Goal: Information Seeking & Learning: Learn about a topic

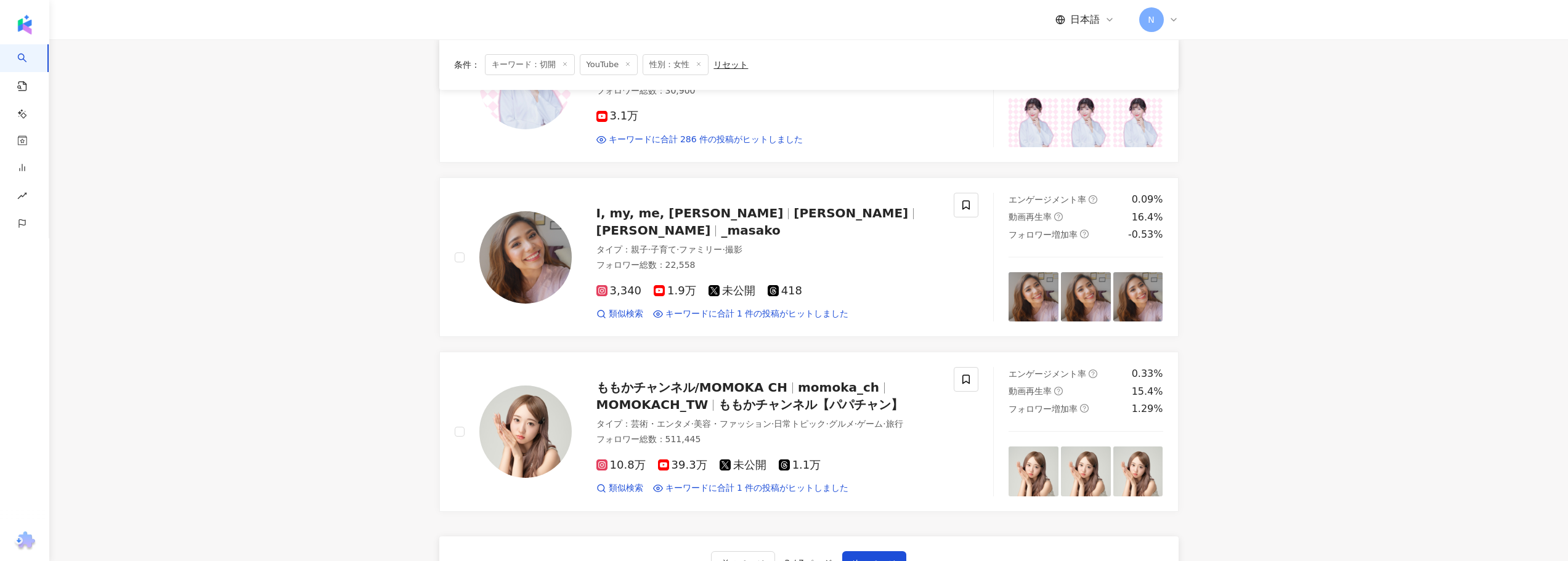
drag, startPoint x: 0, startPoint y: 0, endPoint x: 389, endPoint y: 395, distance: 554.4
drag, startPoint x: 866, startPoint y: 525, endPoint x: 364, endPoint y: 398, distance: 517.8
click at [866, 558] on span "次のページ" at bounding box center [875, 563] width 43 height 10
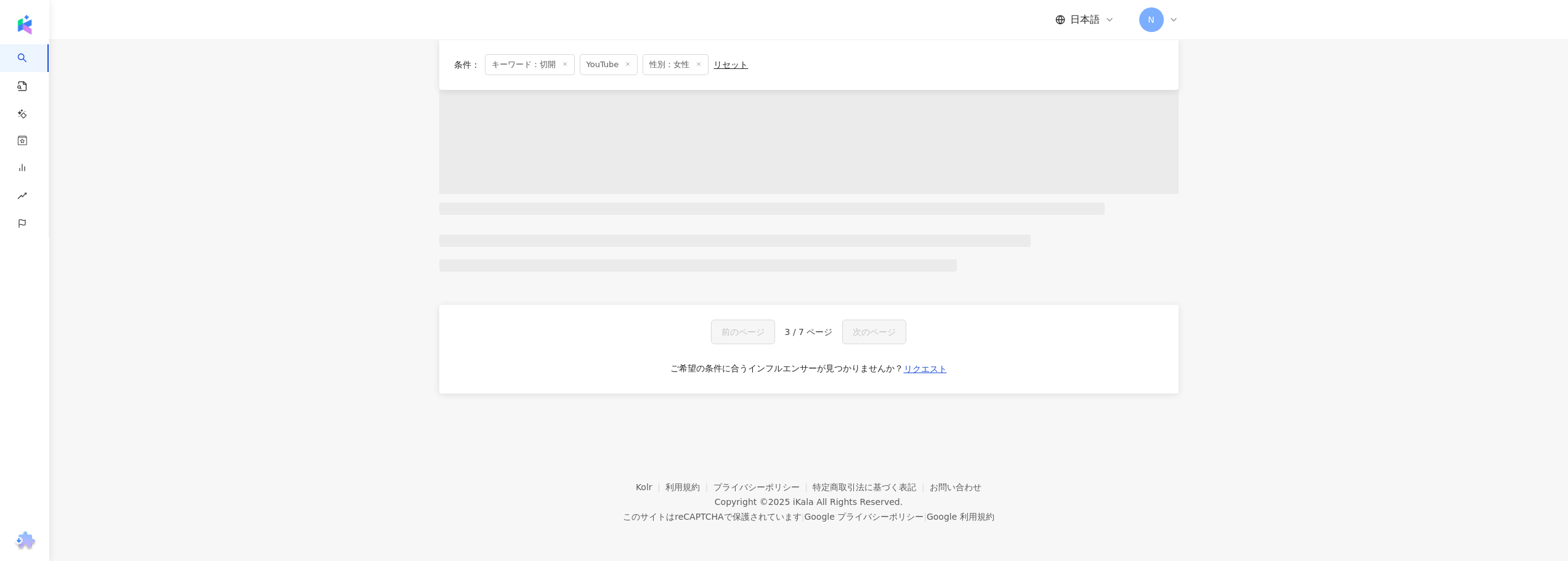
scroll to position [441, 0]
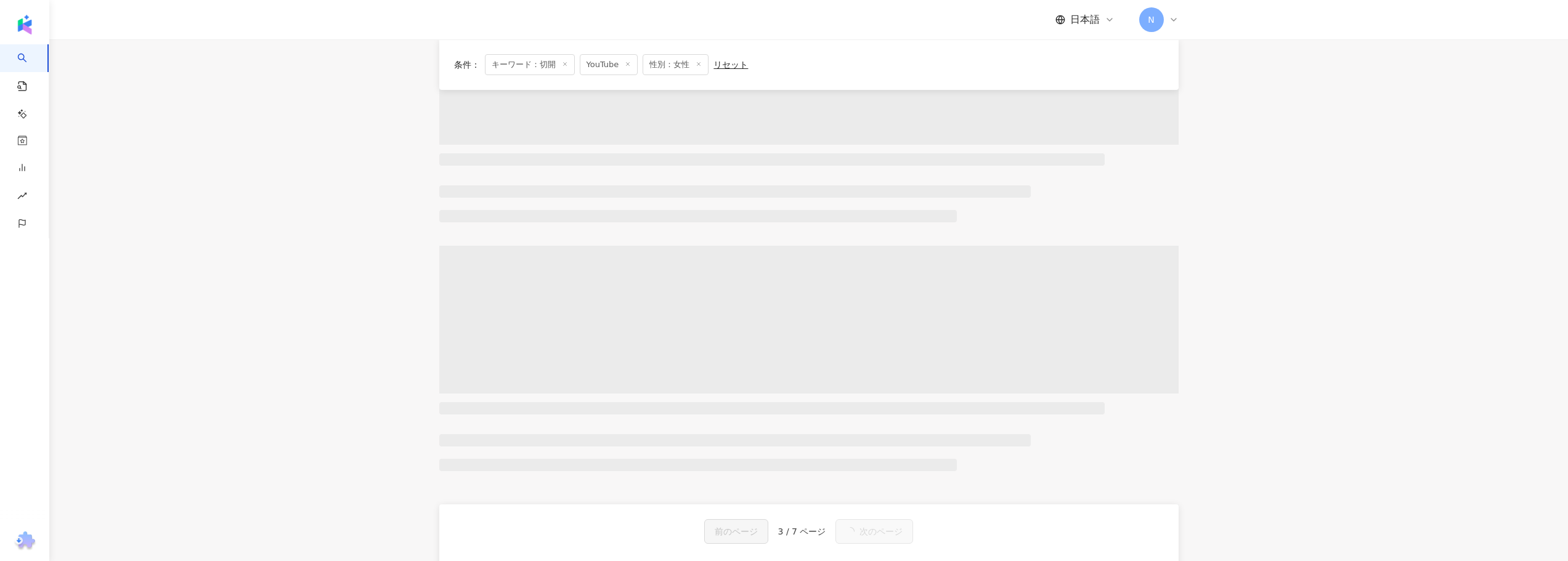
click at [323, 219] on main "YouTube ** 日本 検索 loading 名称や投稿に “ 切開 ” のキーワードを含むインフルエンサー タイプ 性別 フォロワー数 エンゲージメント…" at bounding box center [808, 111] width 1519 height 1024
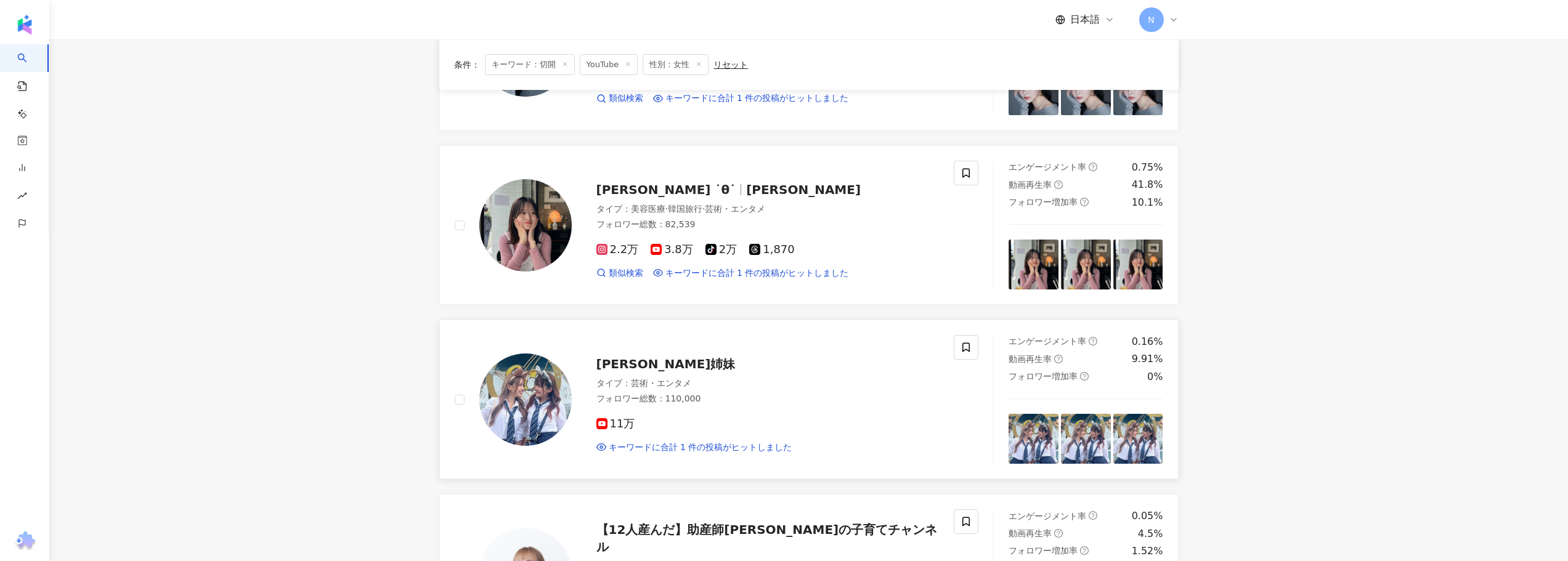
scroll to position [862, 0]
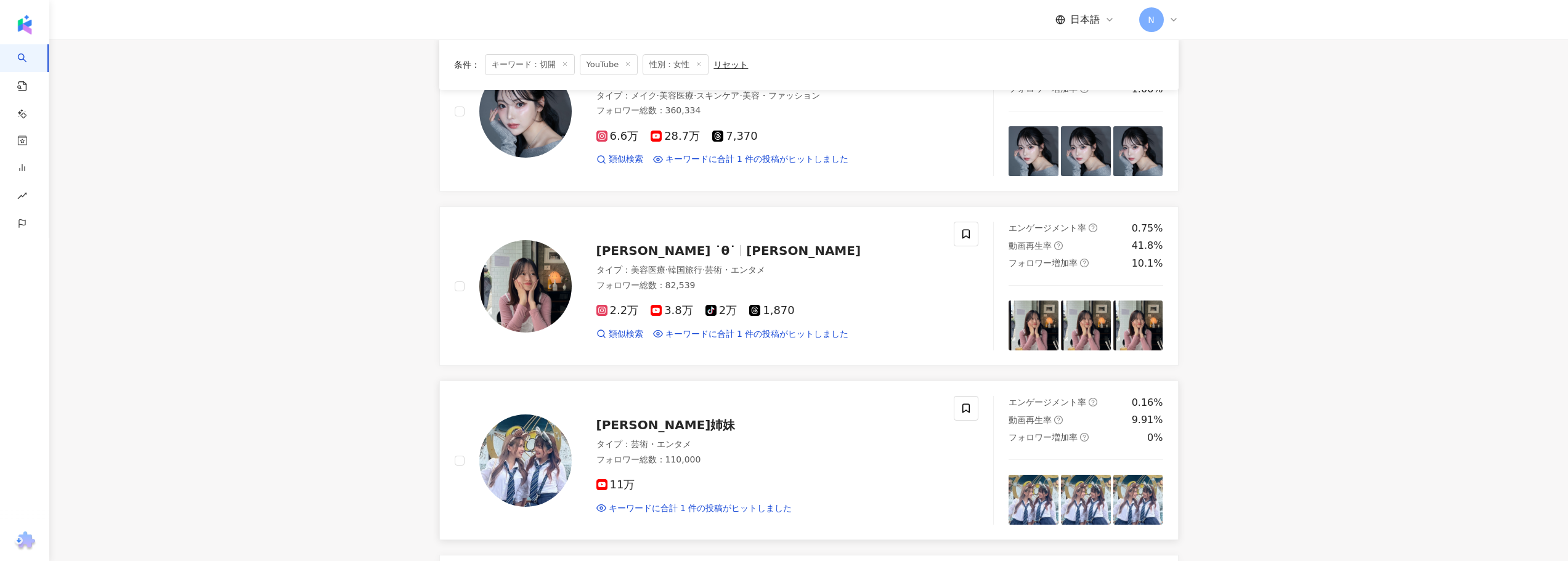
click at [628, 418] on span "雨宮姉妹" at bounding box center [666, 425] width 139 height 15
click at [746, 244] on span "kokoro 코코로" at bounding box center [804, 251] width 115 height 15
click at [359, 388] on main "YouTube ** 日本 検索 loading 名称や投稿に “ 切開 ” のキーワードを含むインフルエンサー タイプ 性別 フォロワー数 エンゲージメント…" at bounding box center [808, 366] width 1519 height 2379
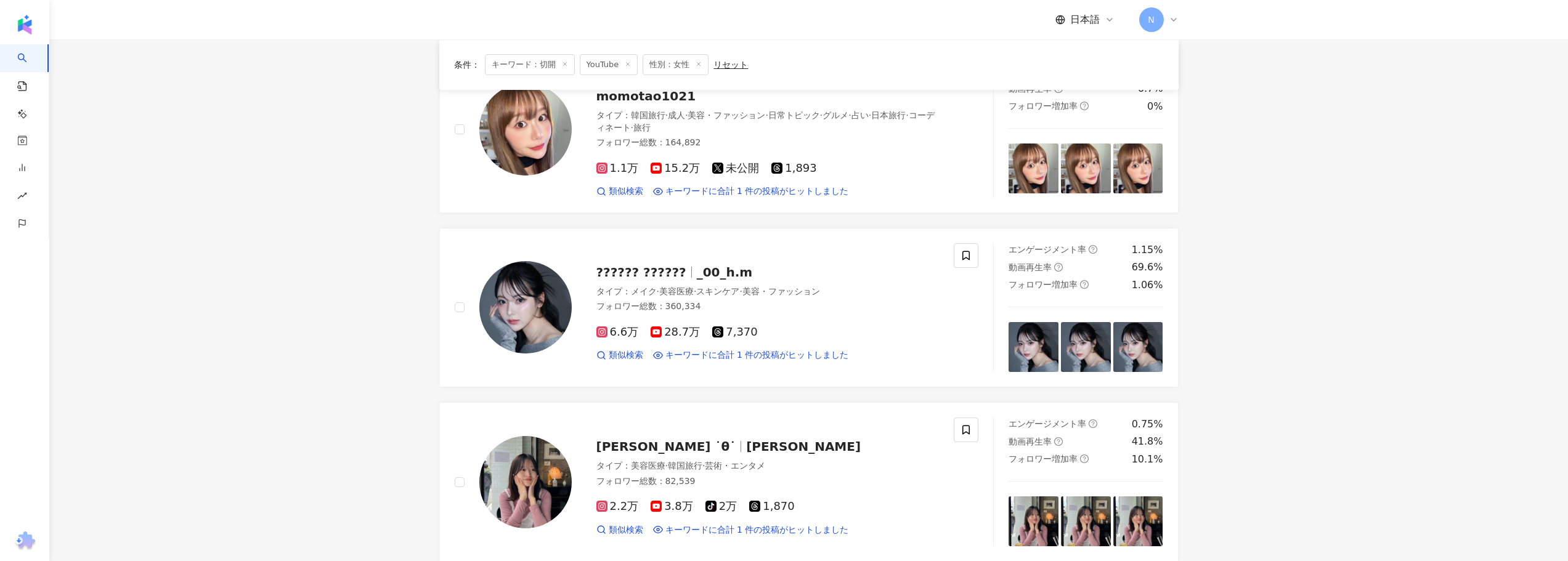
scroll to position [493, 0]
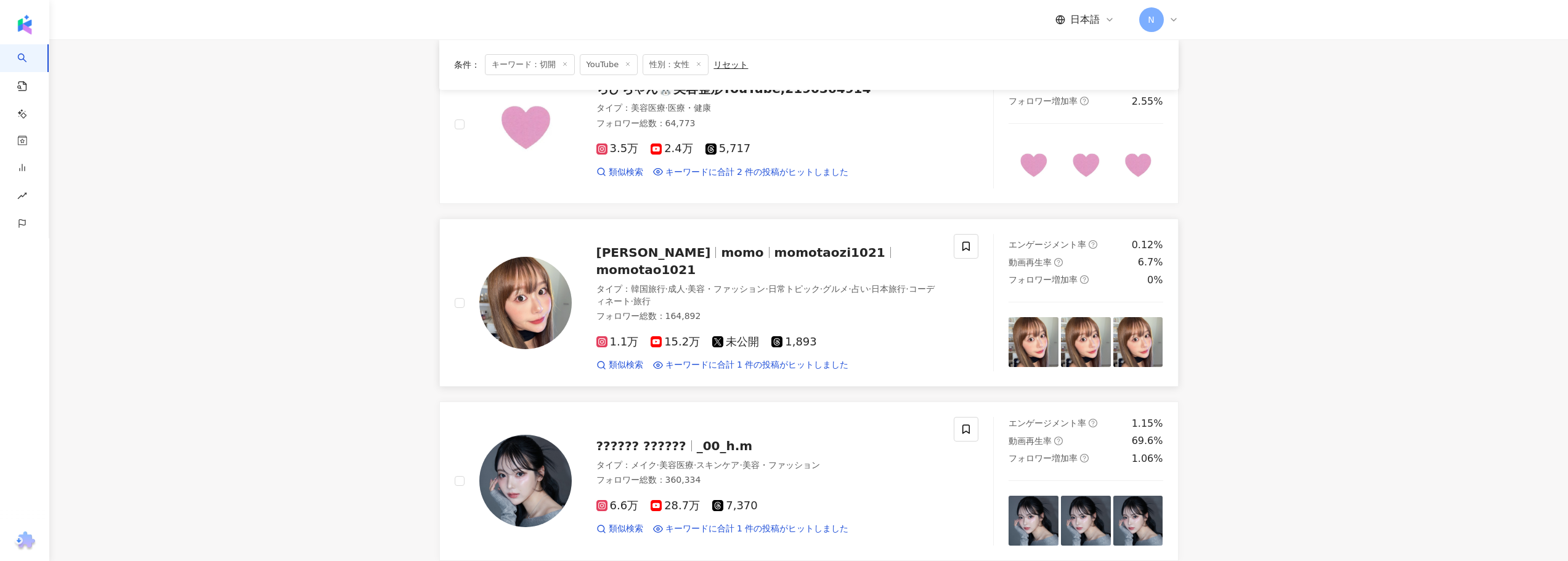
click at [774, 258] on span "momotaozi1021" at bounding box center [830, 252] width 111 height 15
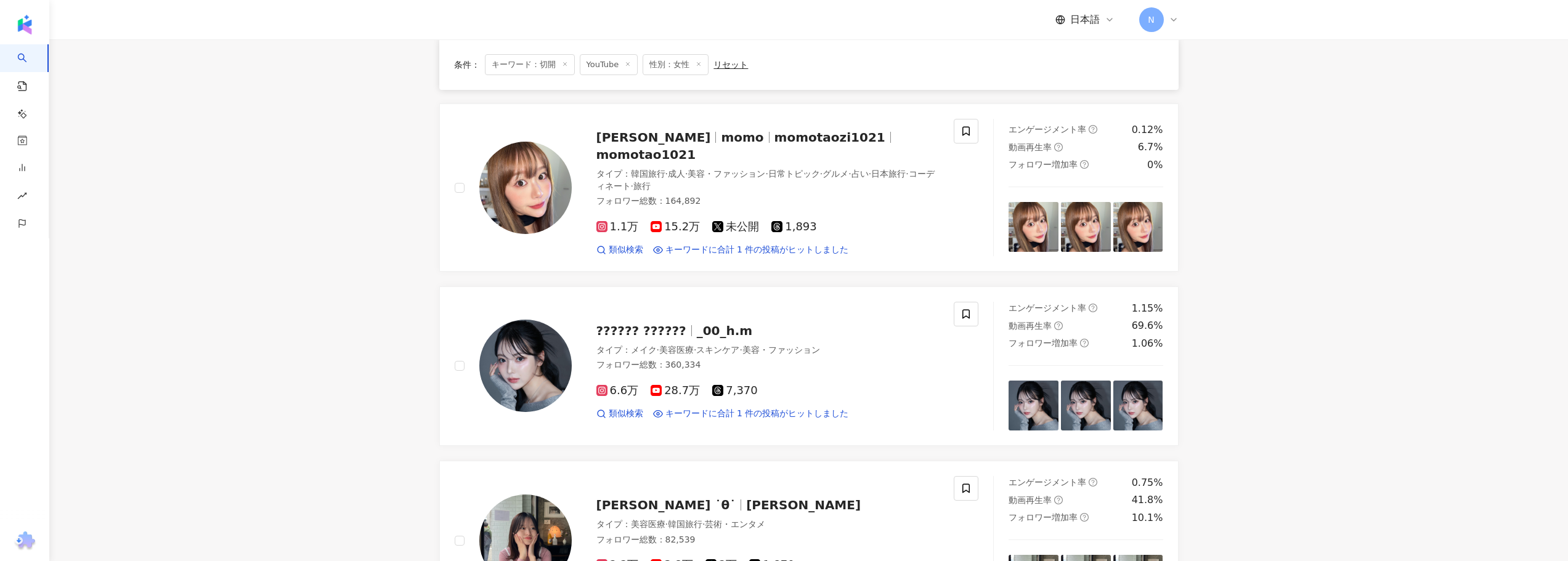
scroll to position [616, 0]
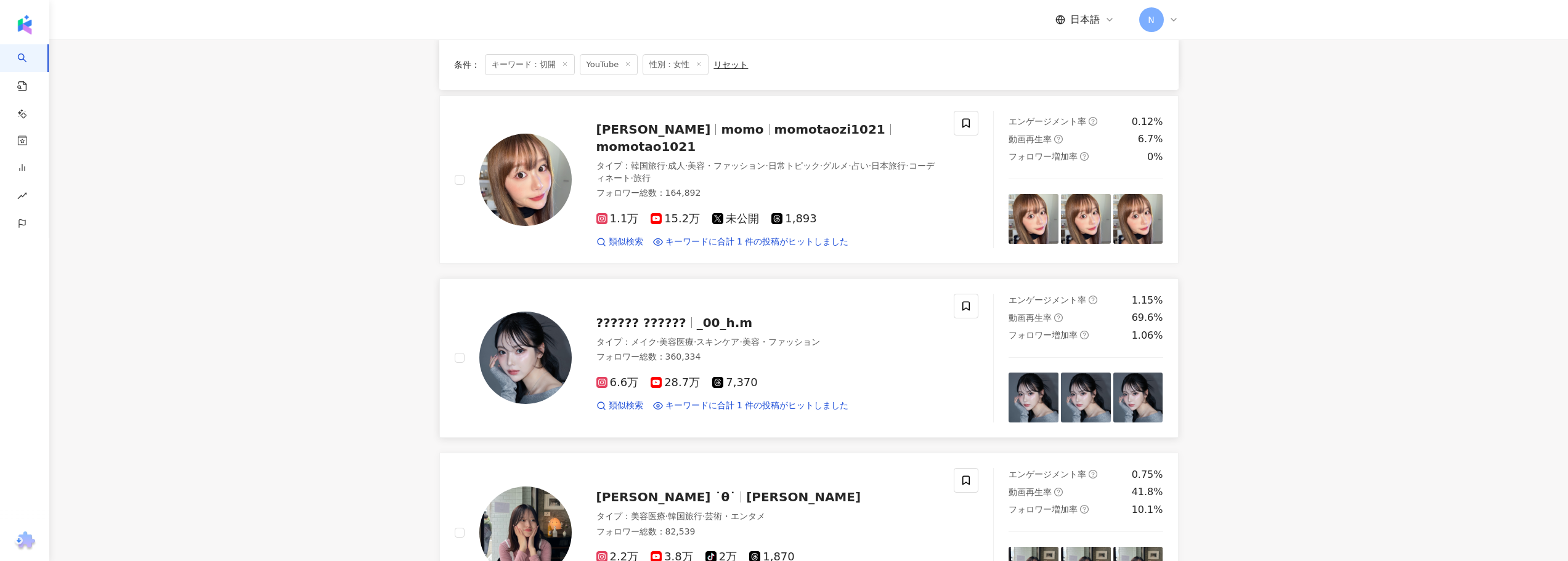
click at [681, 316] on span "?????? ??????" at bounding box center [646, 323] width 100 height 15
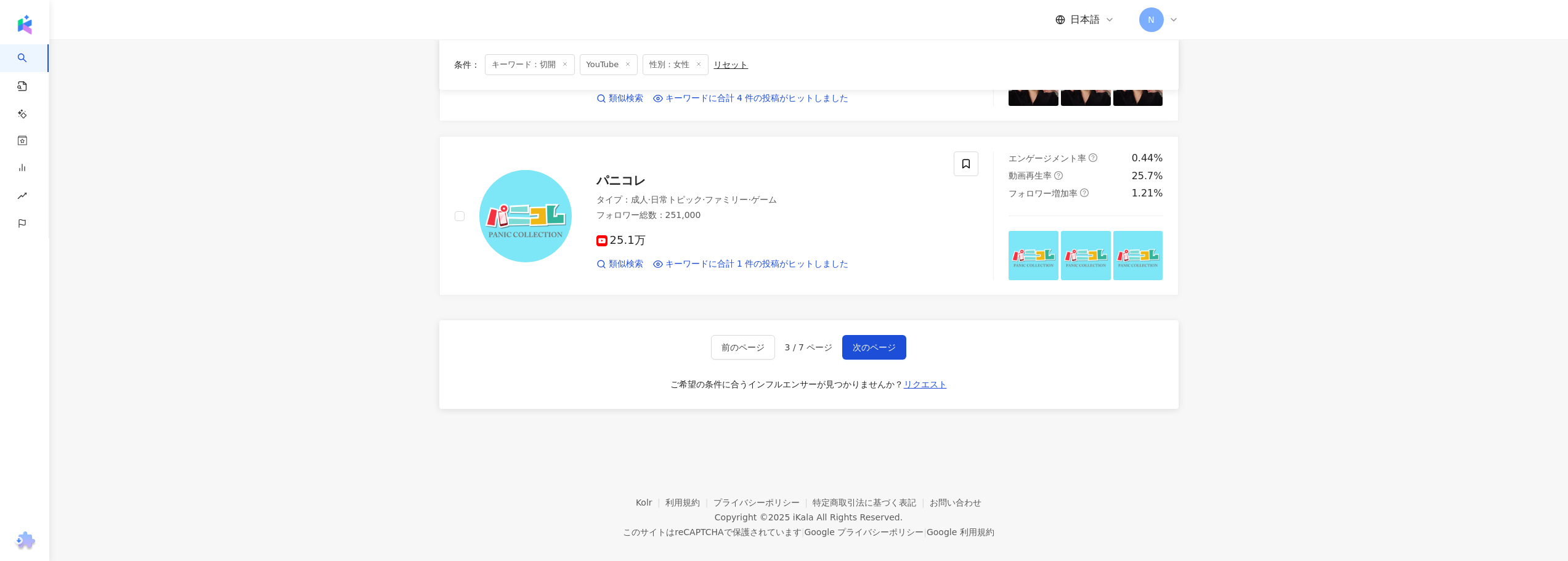
scroll to position [1985, 0]
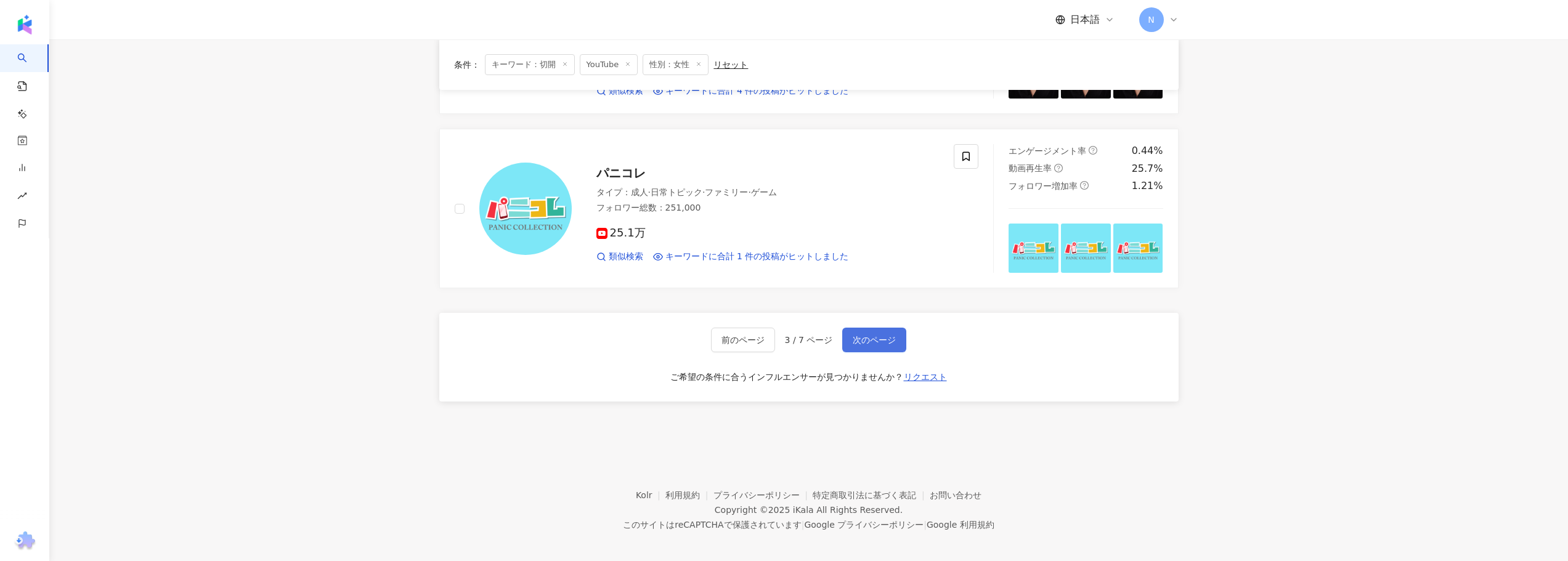
click at [868, 339] on button "次のページ" at bounding box center [874, 340] width 64 height 25
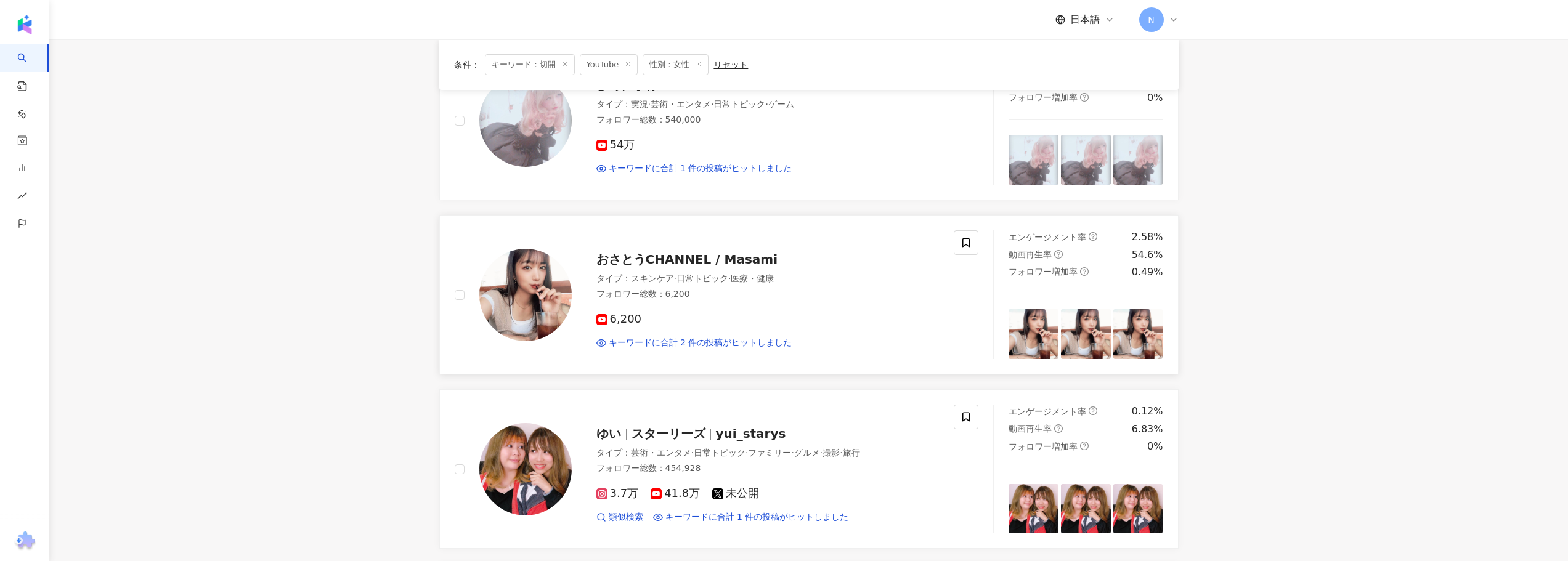
scroll to position [754, 0]
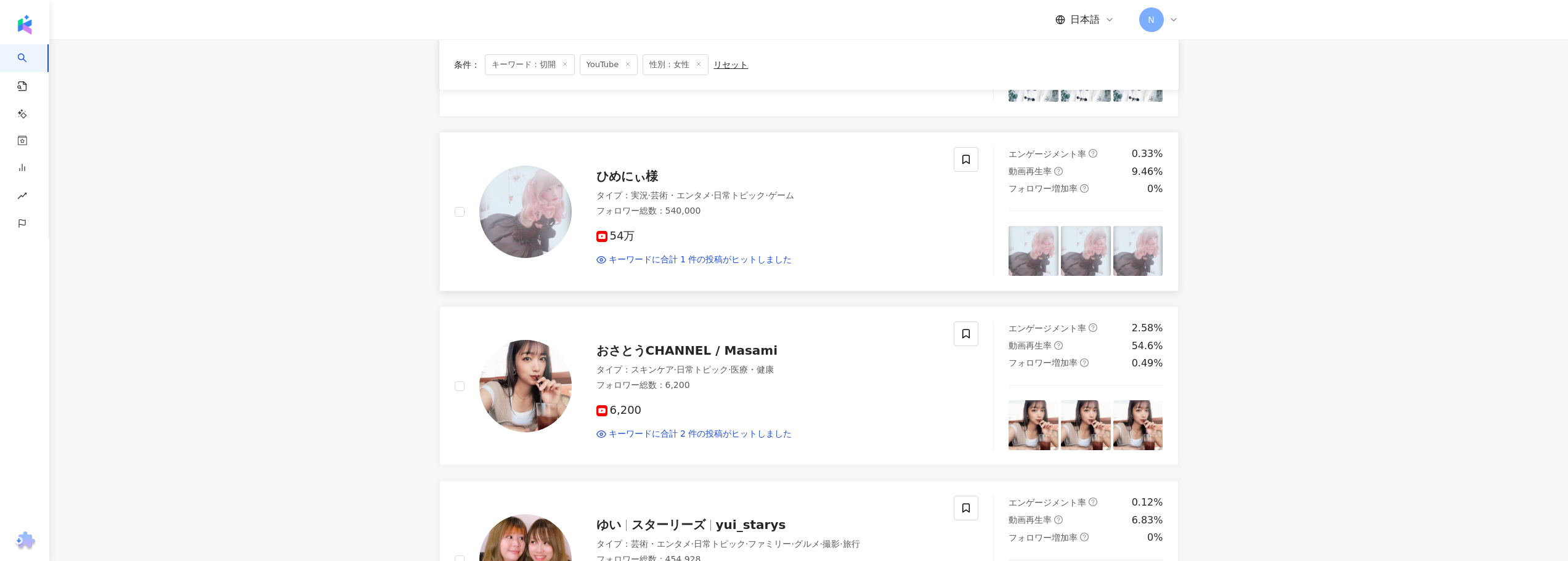
click at [625, 178] on span "ひめにぃ様" at bounding box center [627, 176] width 62 height 15
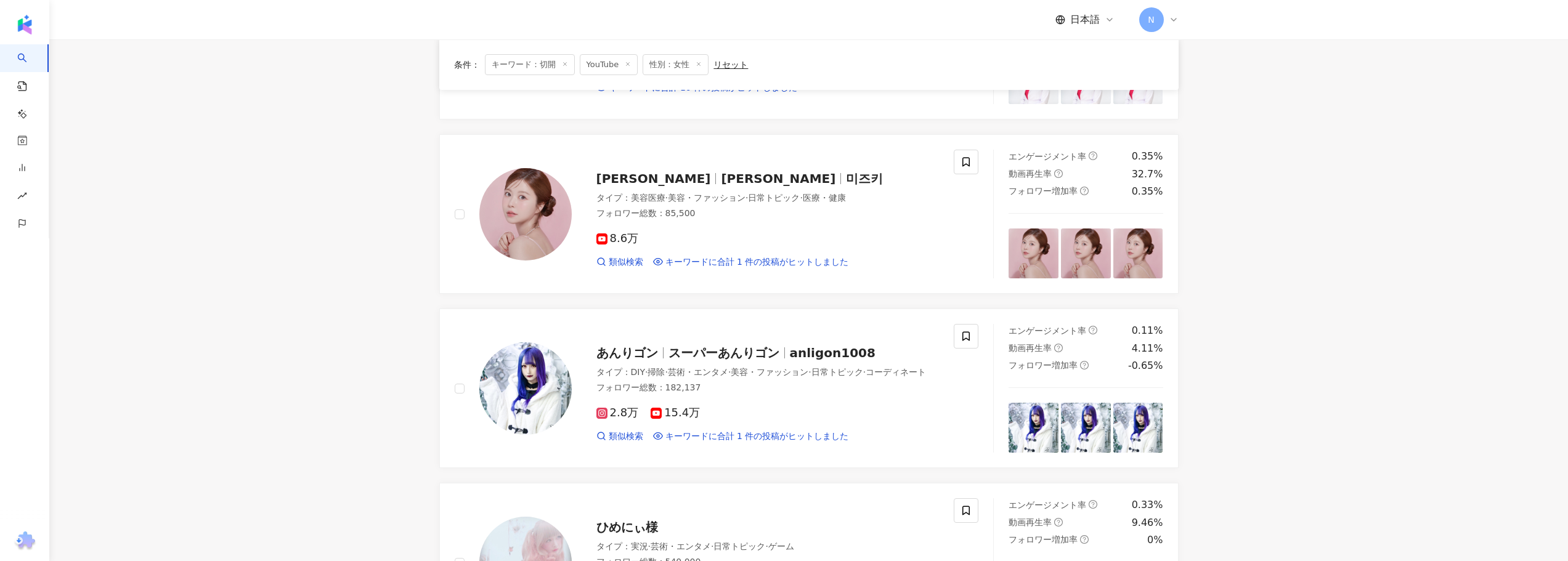
scroll to position [384, 0]
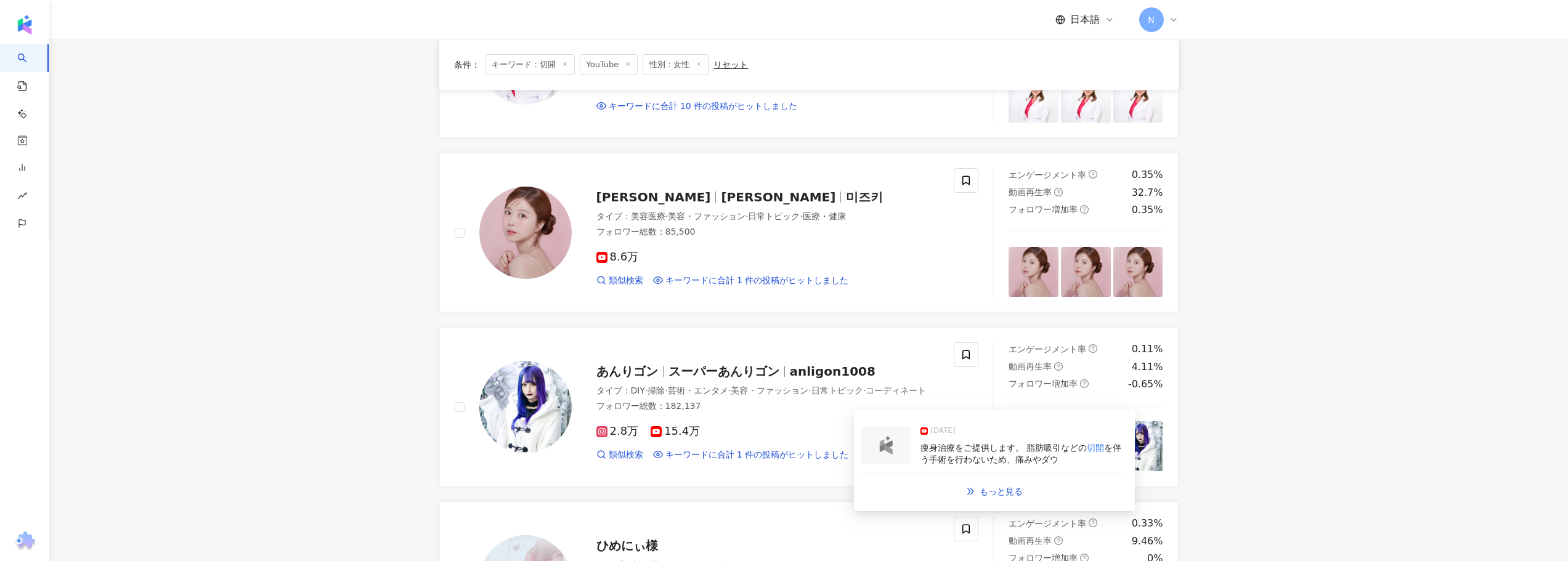
click at [878, 450] on img at bounding box center [886, 445] width 25 height 18
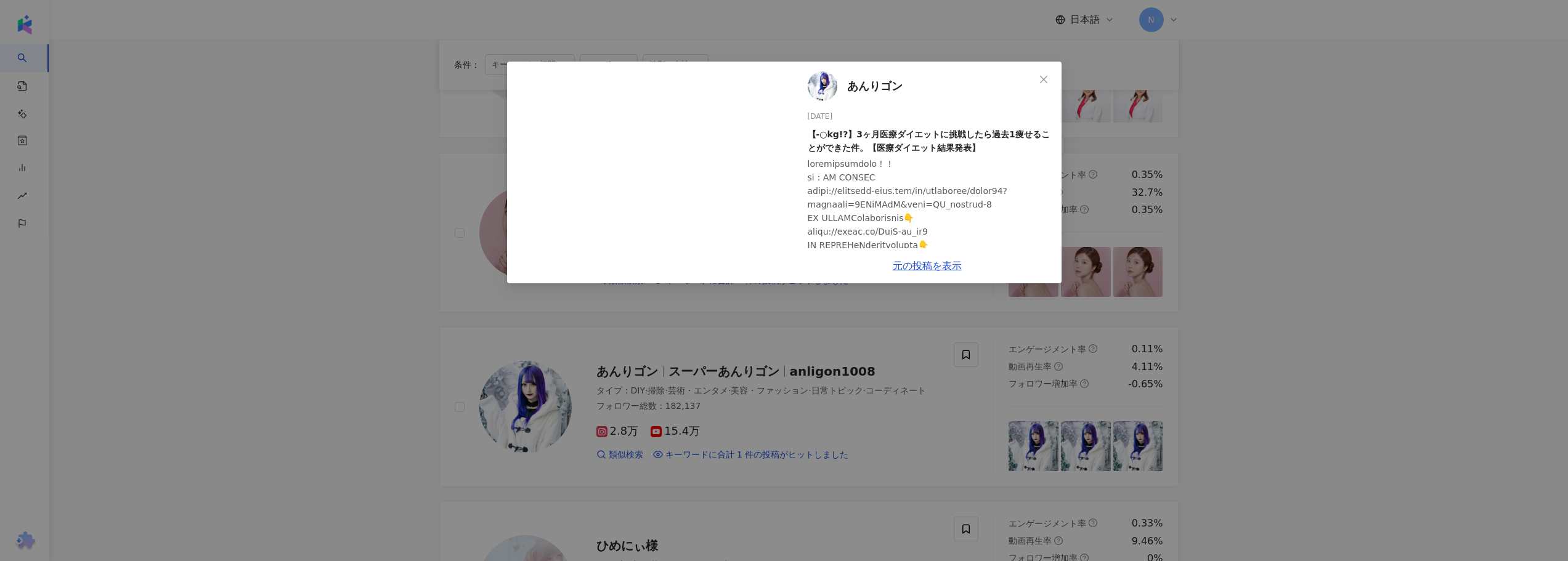
click at [364, 270] on div "あんりゴン 2025/02/12 【-○kg!?】3ヶ月医療ダイエットに挑戦したら過去1痩せることができた件。【医療ダイエット結果発表】 105 11 5,9…" at bounding box center [784, 280] width 1568 height 561
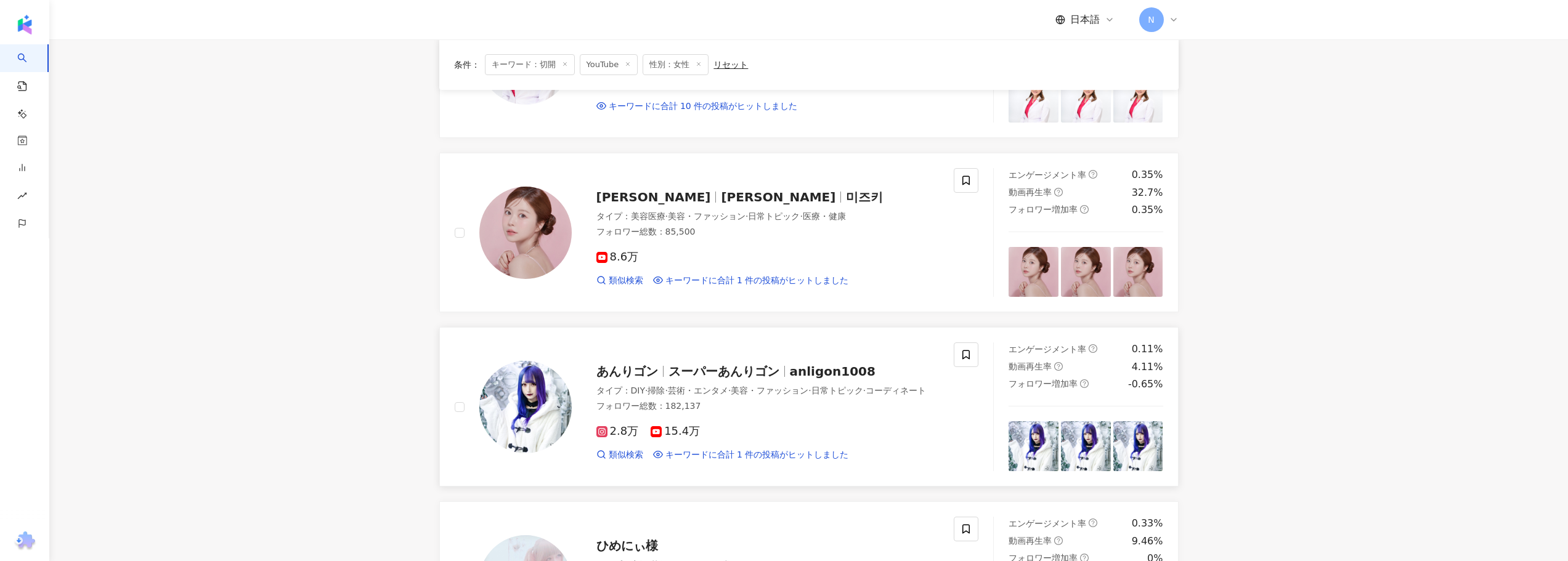
click at [642, 367] on span "あんりゴン" at bounding box center [627, 371] width 62 height 15
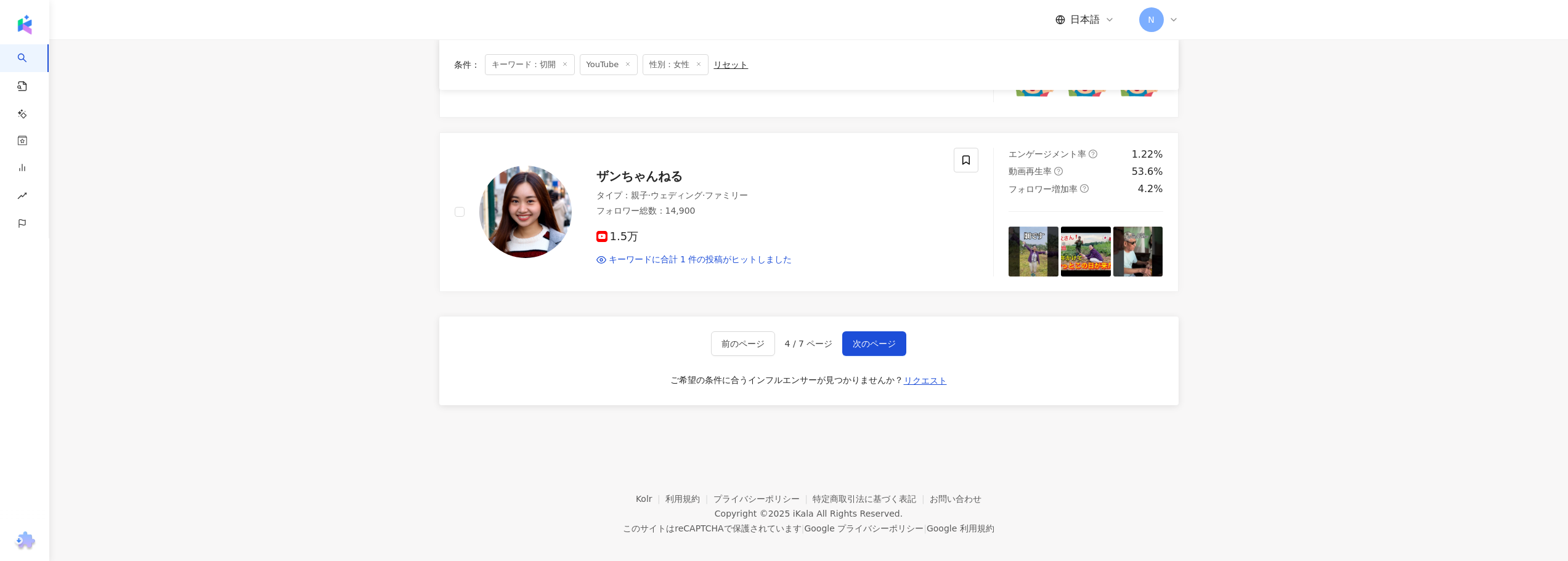
scroll to position [1985, 0]
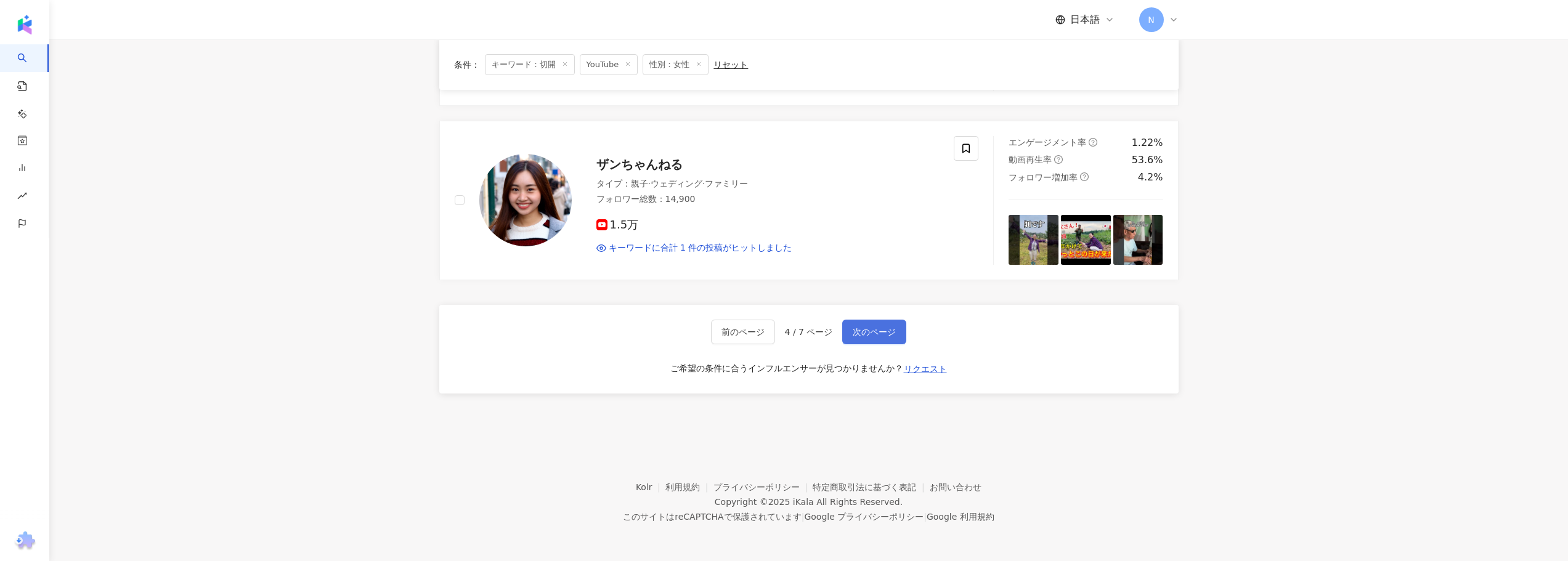
click at [864, 333] on span "次のページ" at bounding box center [875, 332] width 43 height 10
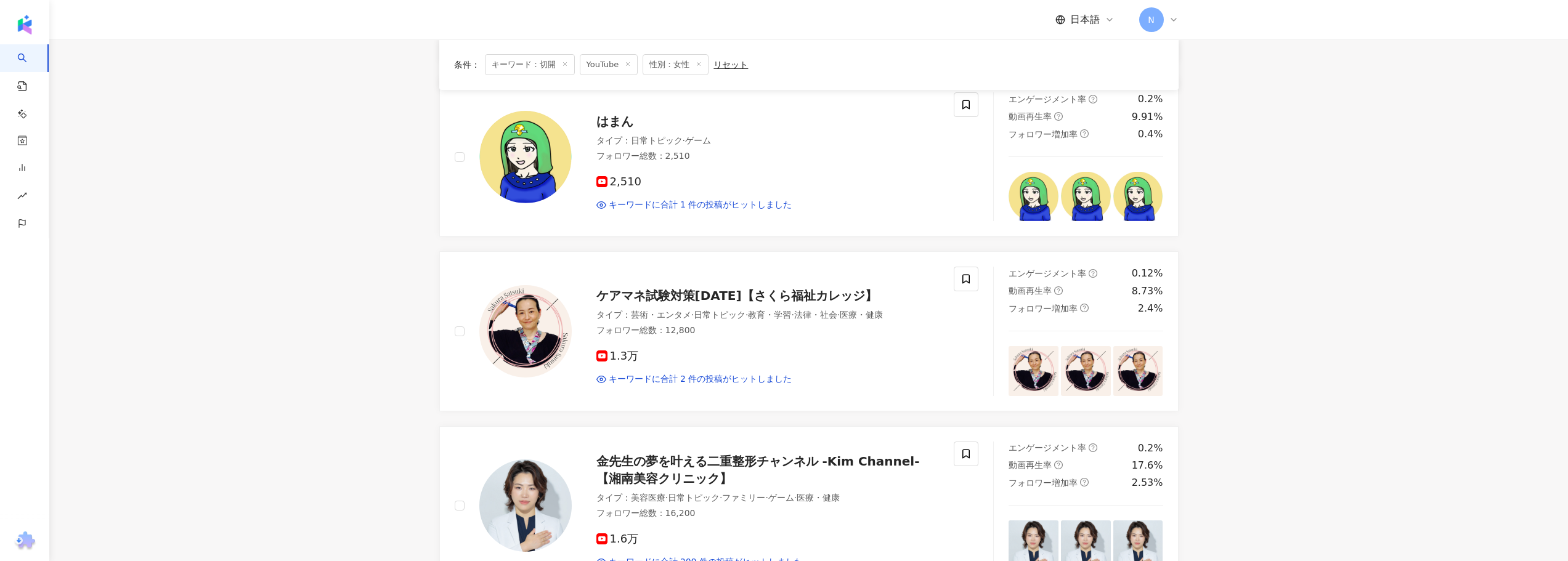
scroll to position [1988, 0]
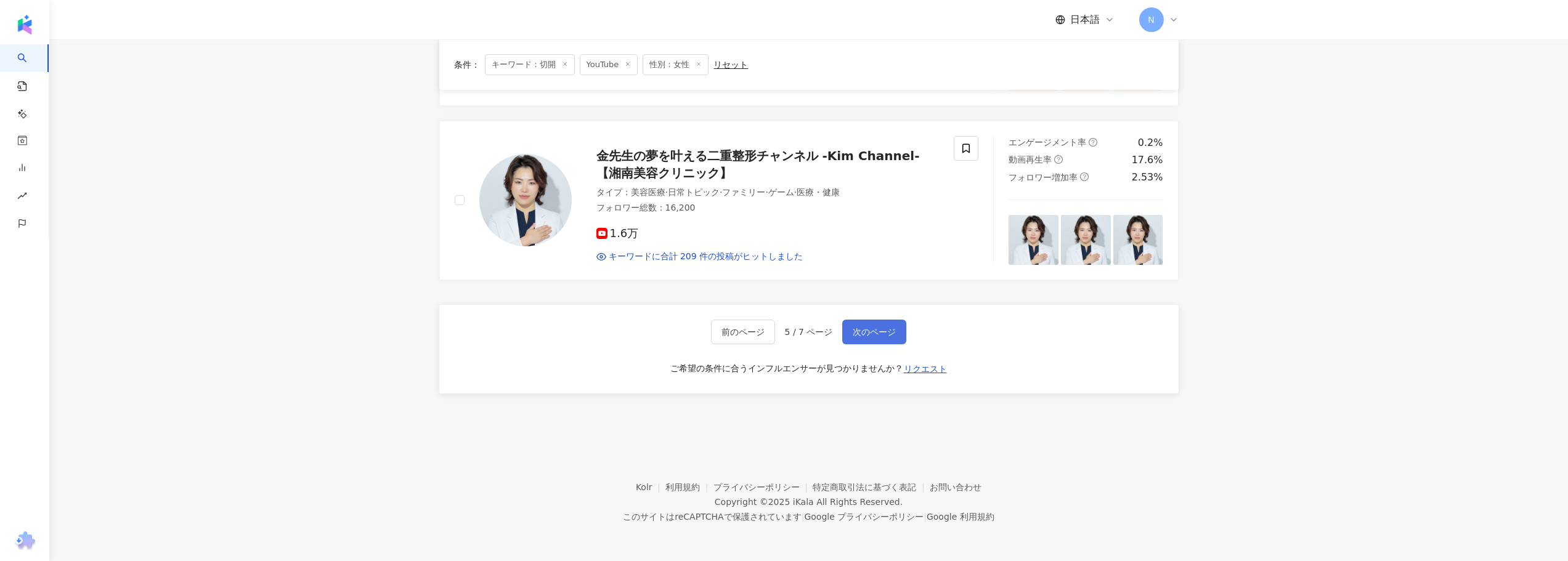
click at [872, 330] on span "次のページ" at bounding box center [875, 332] width 43 height 10
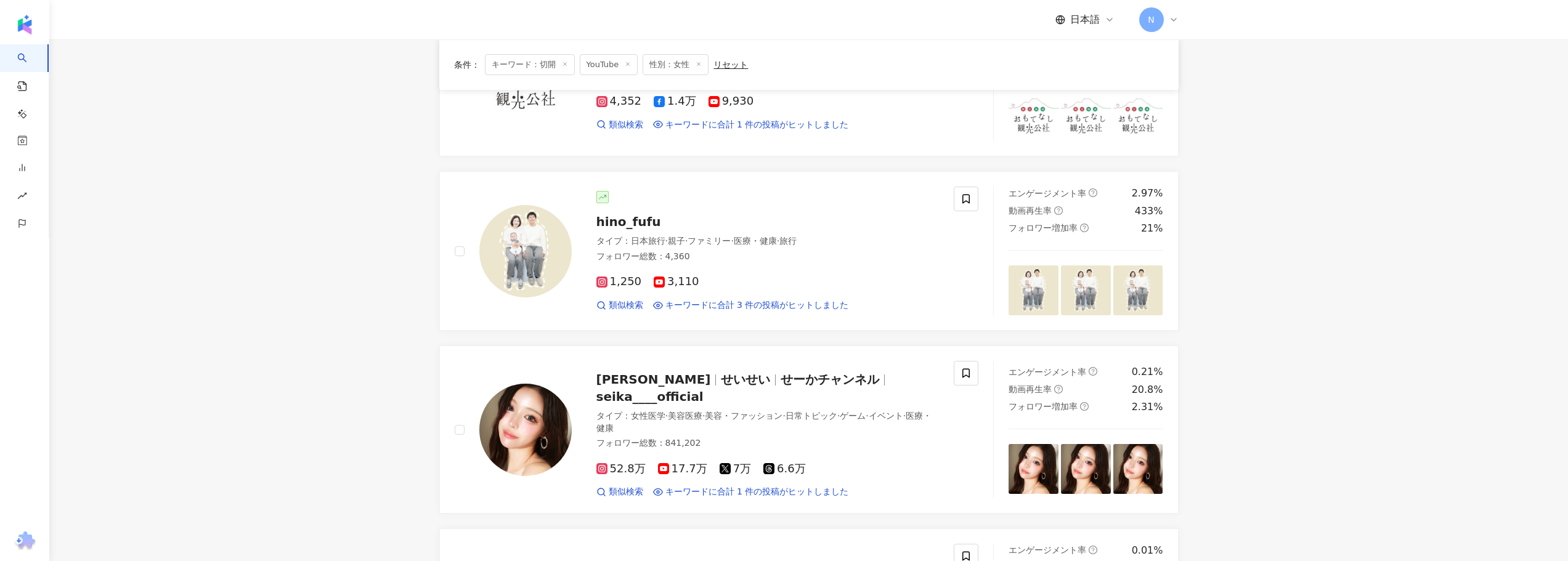
scroll to position [692, 0]
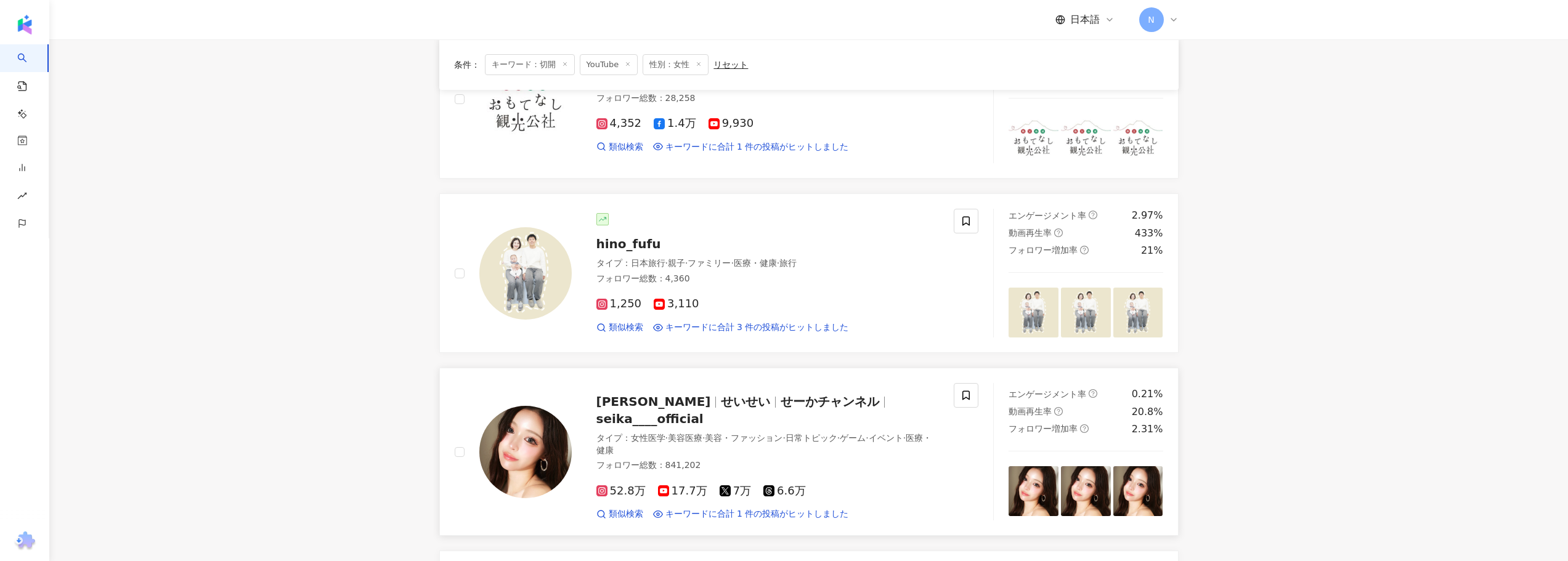
click at [721, 405] on span "せいせい" at bounding box center [751, 401] width 60 height 15
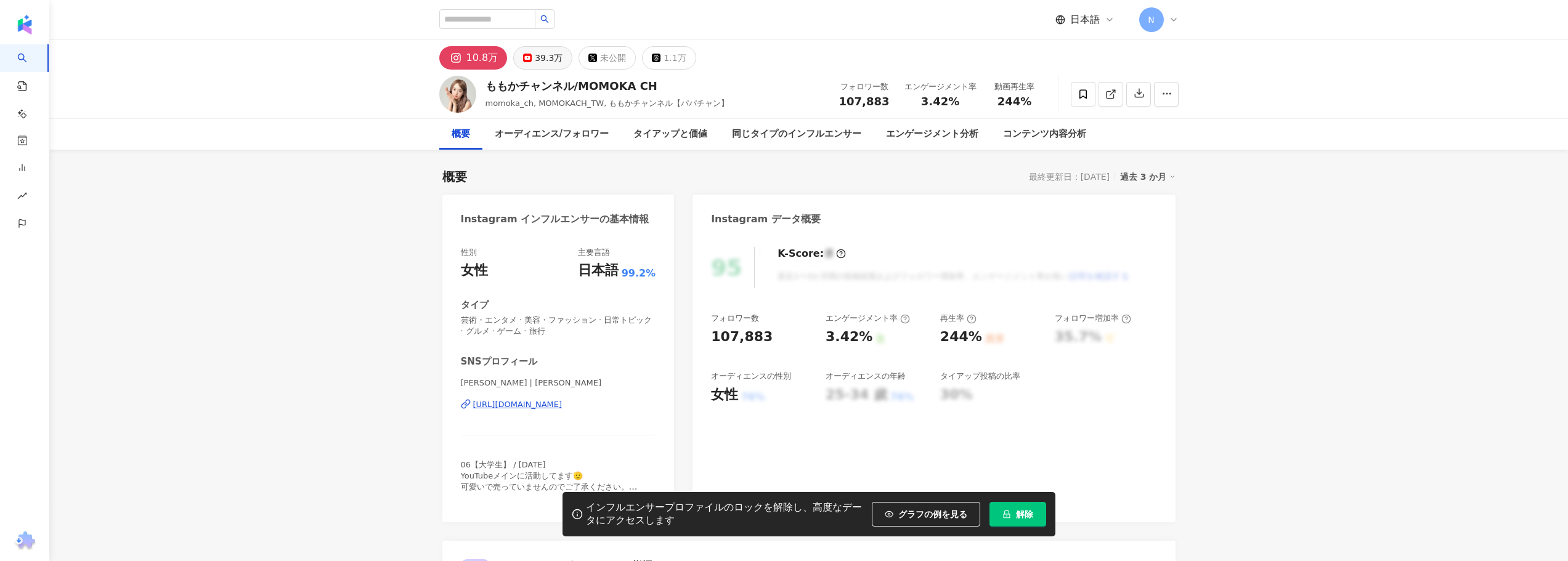
click at [552, 60] on div "39.3万" at bounding box center [548, 57] width 27 height 17
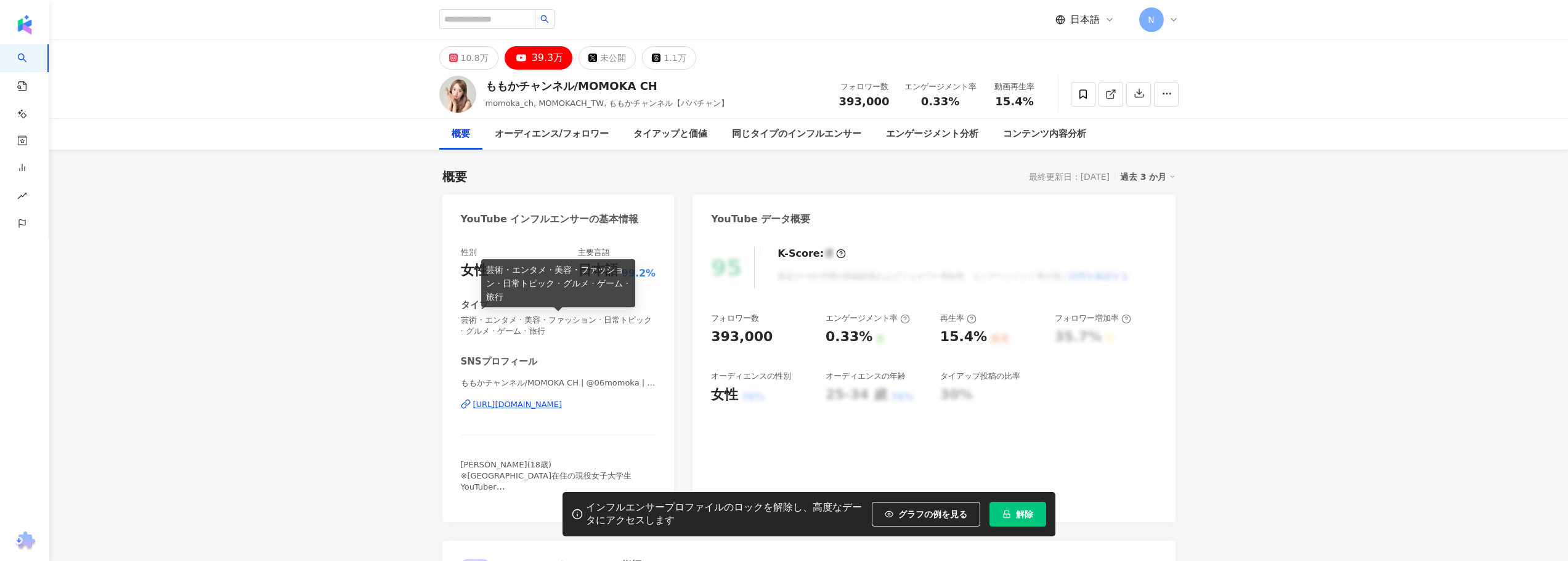
click at [548, 405] on div "https://www.youtube.com/channel/UCzxhh5MdU3_JwR7XPKINo9w" at bounding box center [518, 404] width 89 height 11
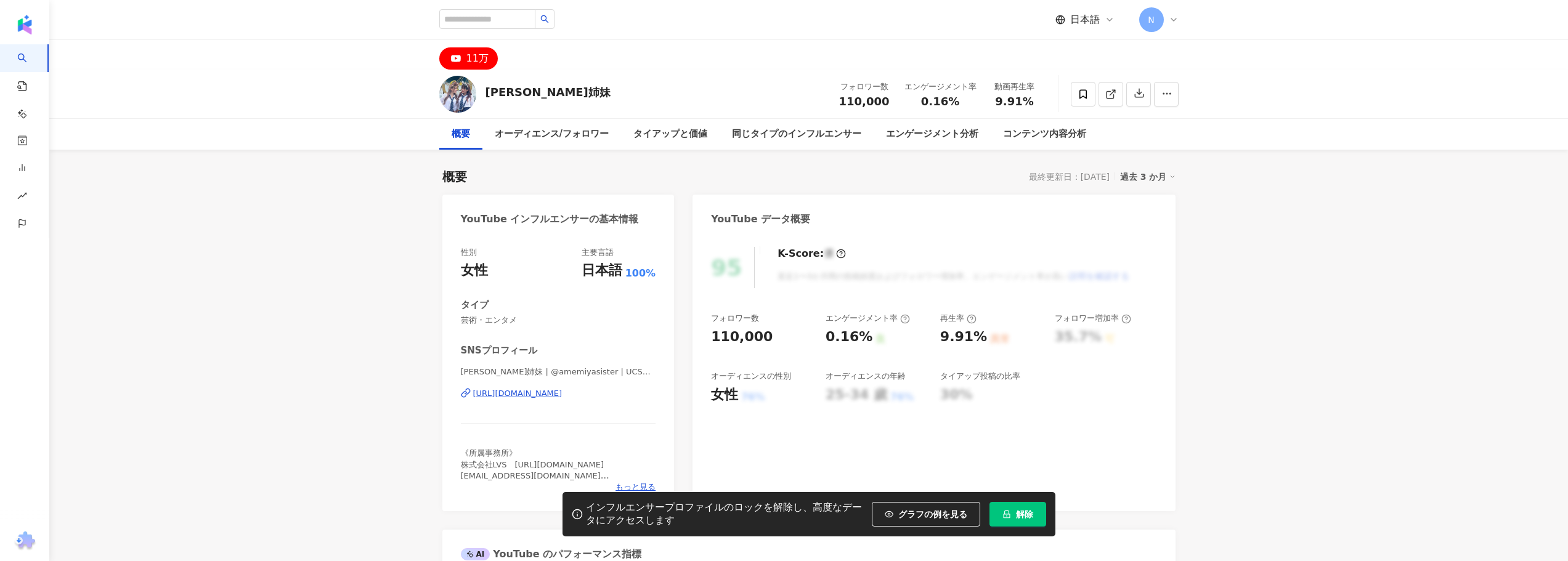
click at [563, 396] on div "https://www.youtube.com/channel/UCSXTLP4Pj_Af4SksSCysKRw" at bounding box center [518, 393] width 89 height 11
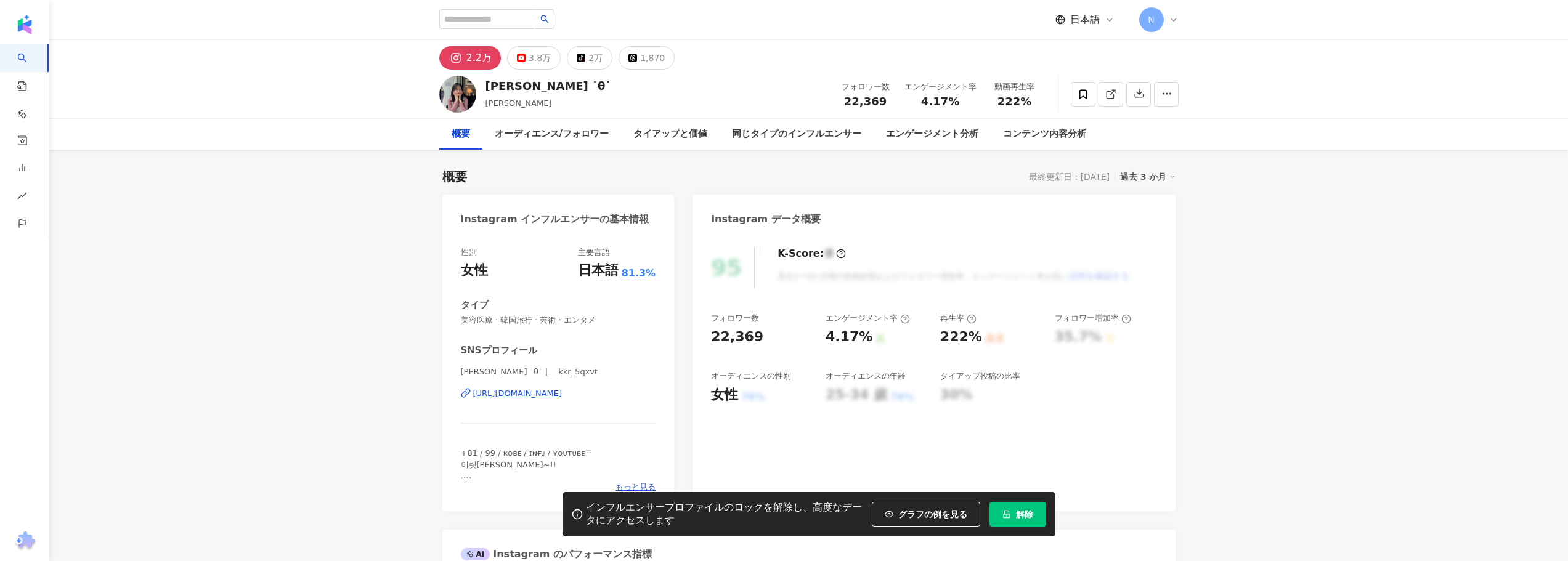
click at [512, 58] on button "3.8万" at bounding box center [534, 57] width 54 height 24
click at [509, 395] on div "https://www.instagram.com/__kkr_5qxvt/" at bounding box center [518, 393] width 89 height 11
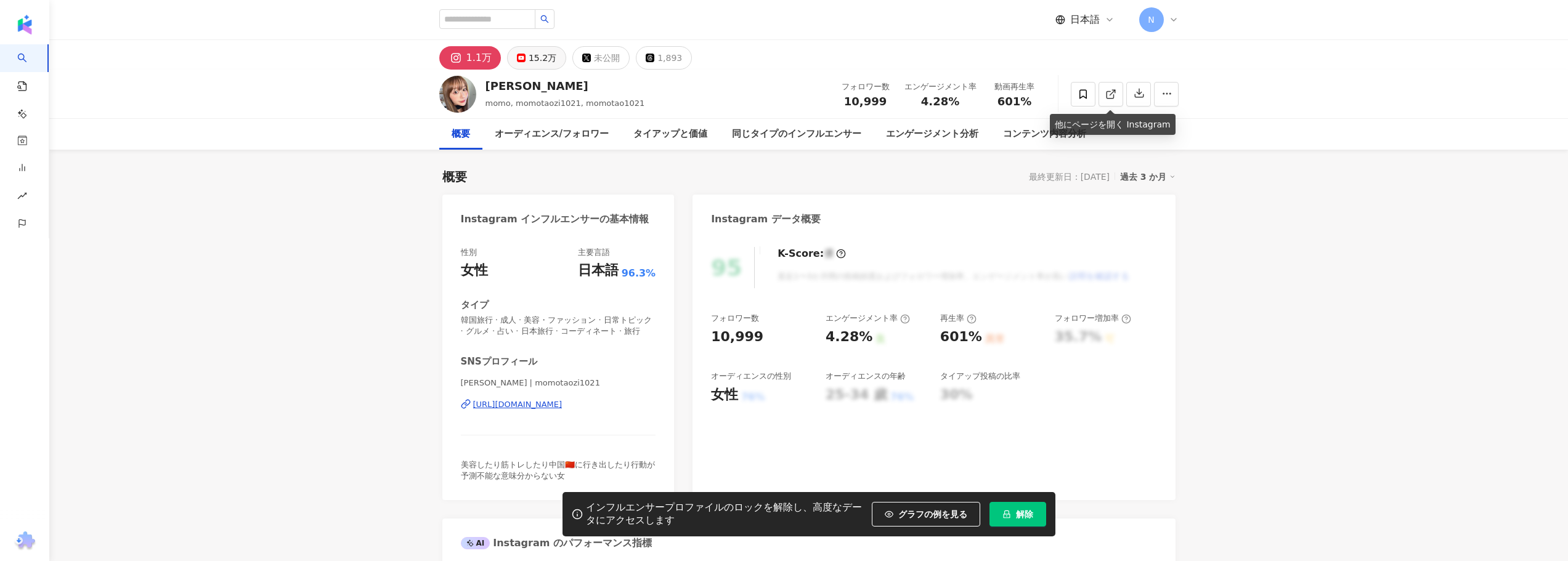
drag, startPoint x: 533, startPoint y: 63, endPoint x: 521, endPoint y: 143, distance: 80.9
click at [533, 63] on div "15.2万" at bounding box center [542, 57] width 27 height 17
click at [499, 403] on div "[URL][DOMAIN_NAME]" at bounding box center [518, 404] width 89 height 11
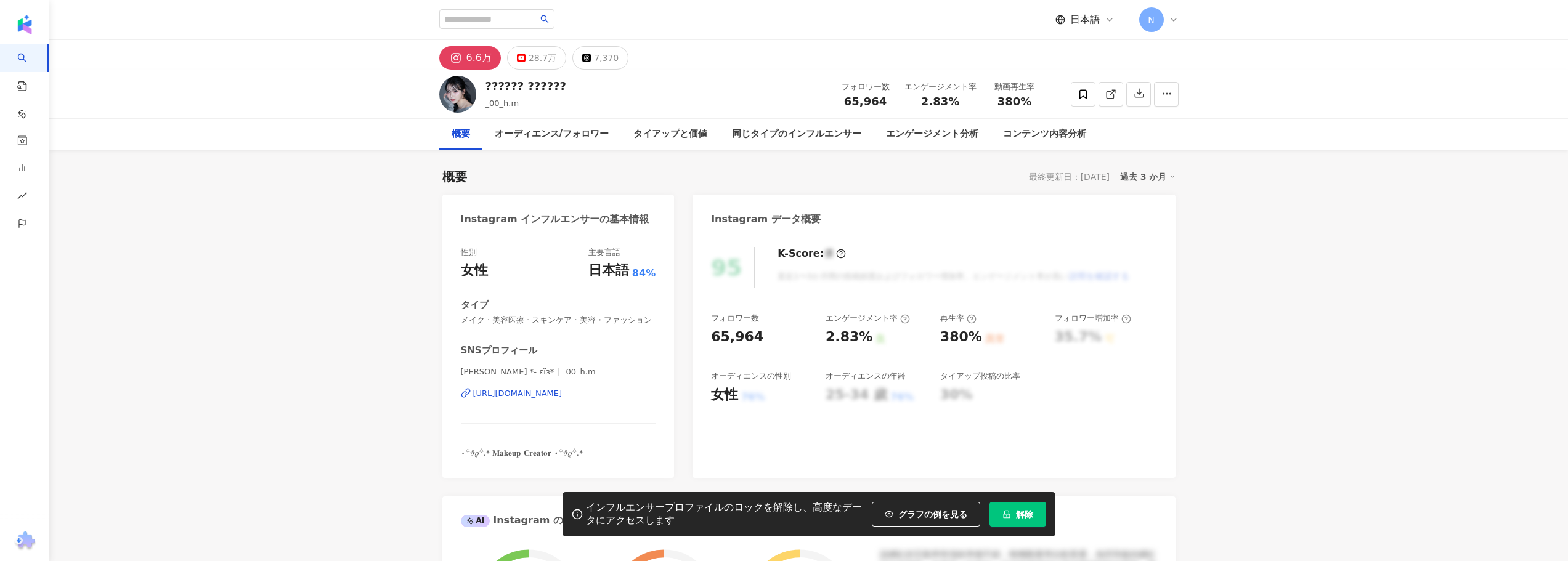
click at [517, 390] on div "[URL][DOMAIN_NAME]" at bounding box center [518, 393] width 89 height 11
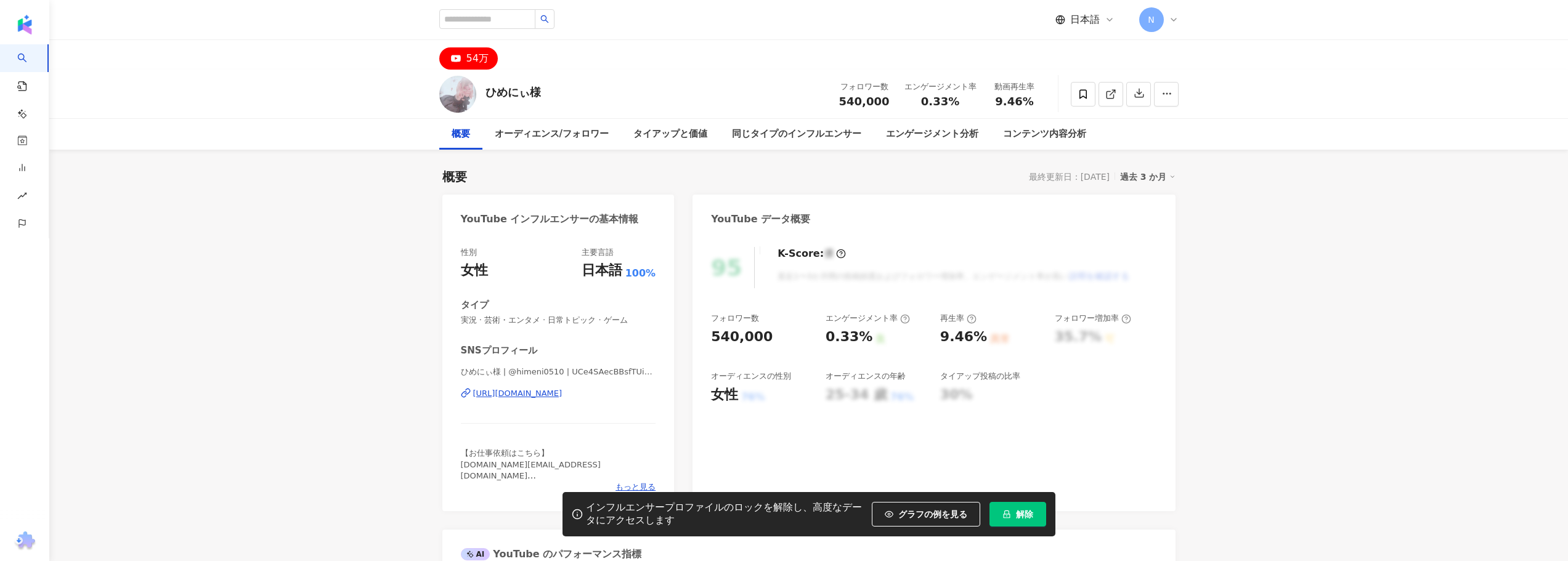
click at [528, 389] on div "[URL][DOMAIN_NAME]" at bounding box center [518, 393] width 89 height 11
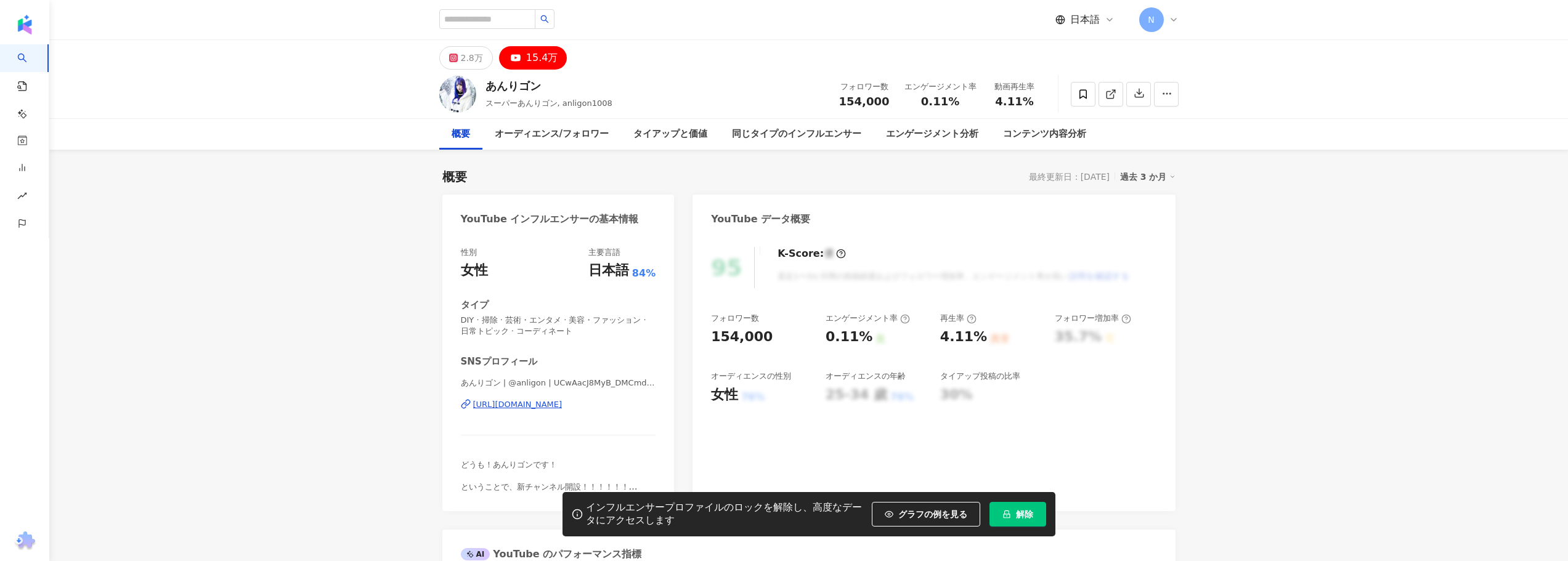
click at [517, 405] on div "https://www.youtube.com/channel/UCwAacJ8MyB_DMCmdaABaslg" at bounding box center [518, 404] width 89 height 11
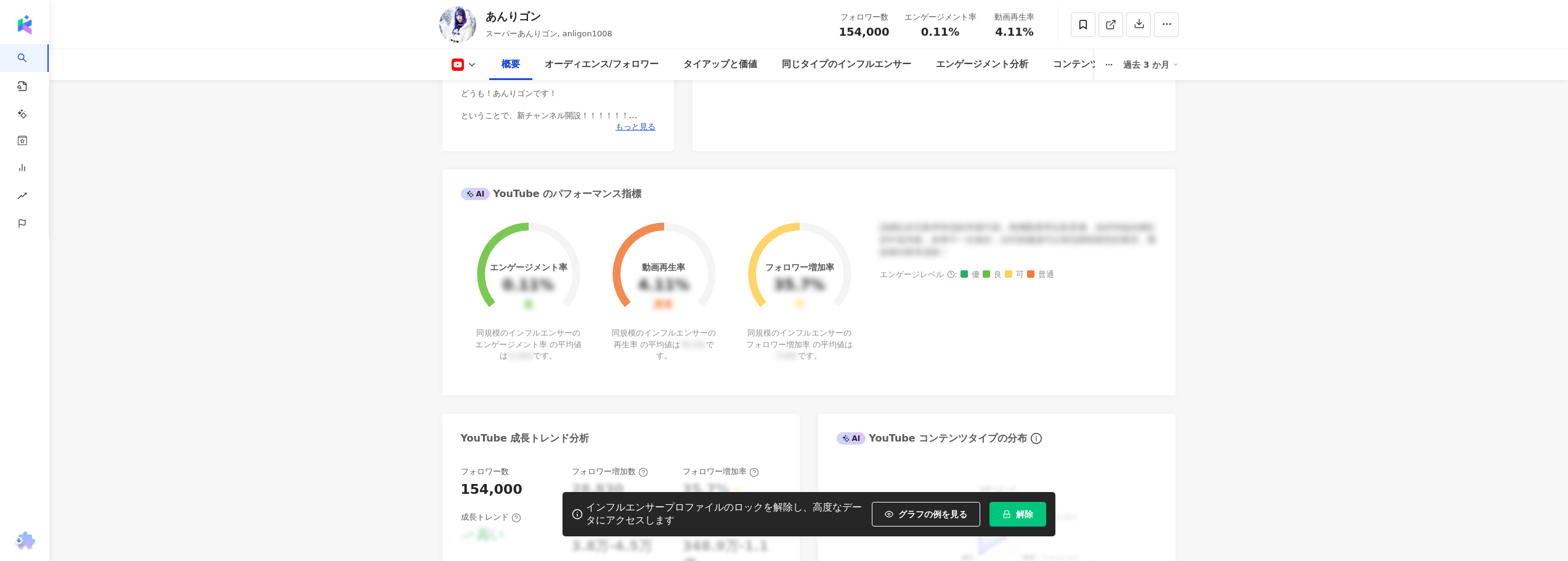
scroll to position [370, 0]
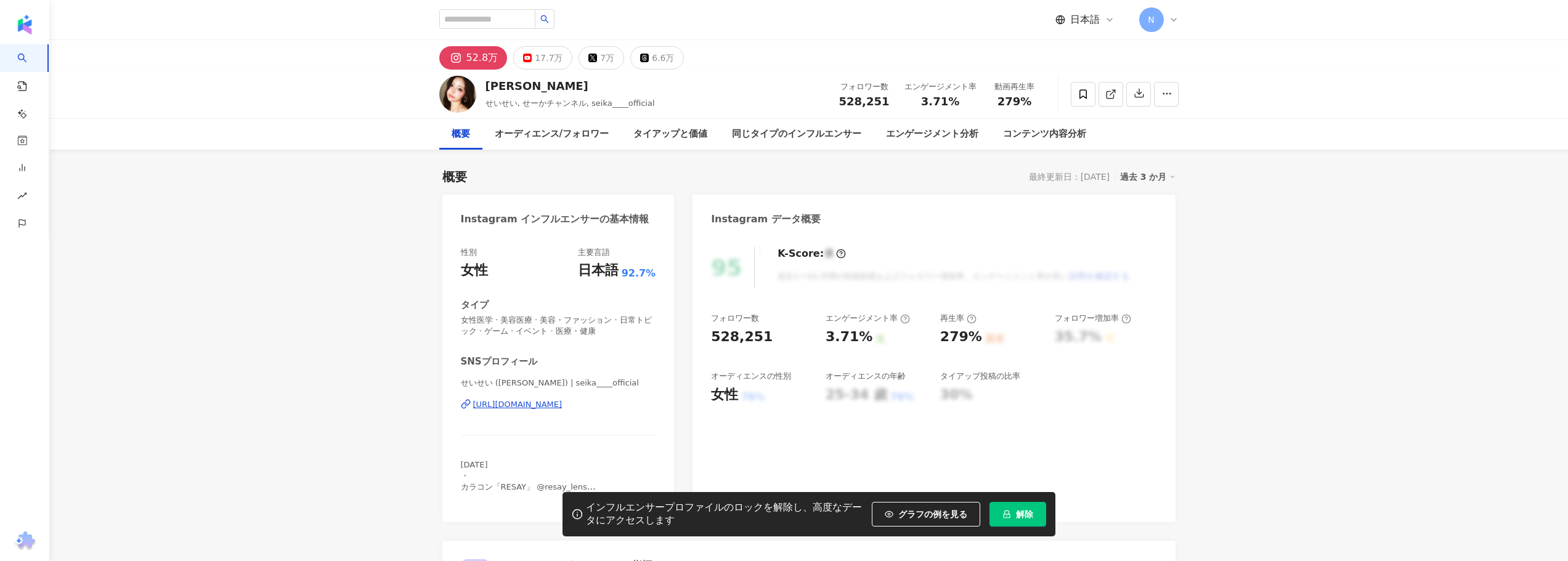
click at [540, 59] on div "17.7万" at bounding box center [548, 57] width 27 height 17
click at [547, 402] on div "[URL][DOMAIN_NAME]" at bounding box center [518, 404] width 89 height 11
